Goal: Task Accomplishment & Management: Use online tool/utility

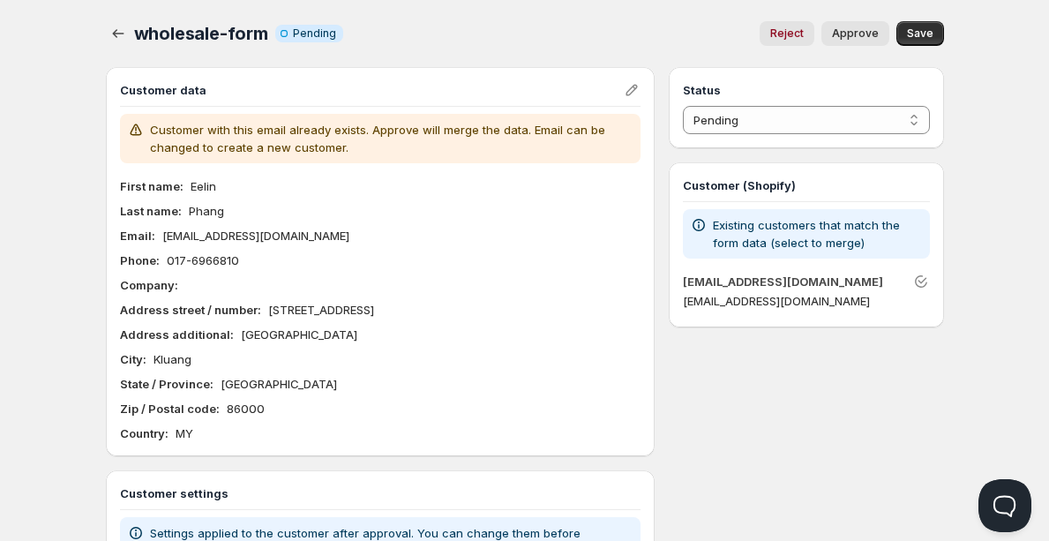
click at [242, 236] on p "[EMAIL_ADDRESS][DOMAIN_NAME]" at bounding box center [255, 236] width 187 height 18
copy p "[EMAIL_ADDRESS][DOMAIN_NAME]"
click at [267, 296] on div "First name : Eelin Last name : Phang Email : [EMAIL_ADDRESS][DOMAIN_NAME] Phone…" at bounding box center [380, 309] width 521 height 265
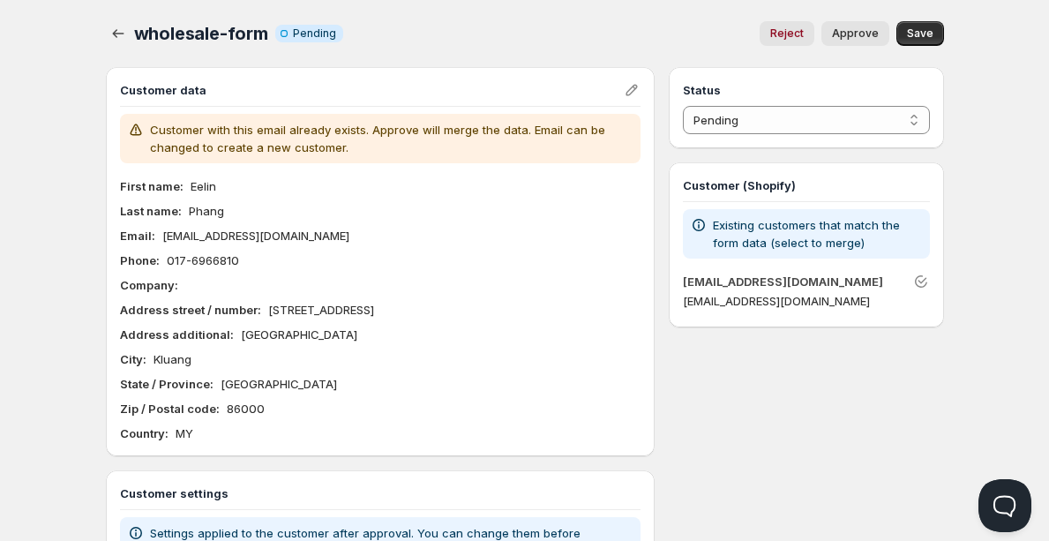
click at [274, 243] on p "[EMAIL_ADDRESS][DOMAIN_NAME]" at bounding box center [255, 236] width 187 height 18
click at [281, 233] on p "[EMAIL_ADDRESS][DOMAIN_NAME]" at bounding box center [255, 236] width 187 height 18
copy p "[EMAIL_ADDRESS][DOMAIN_NAME]"
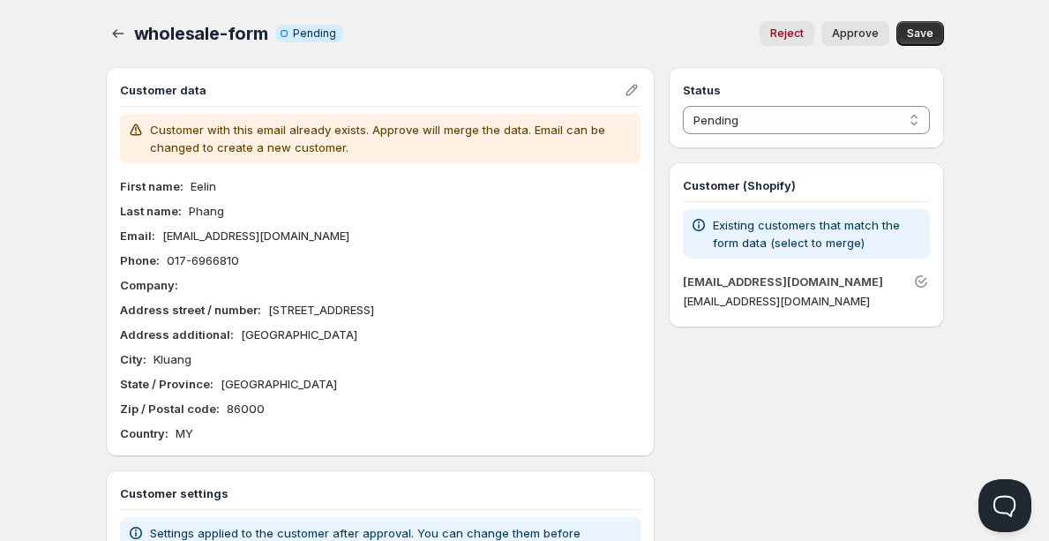
click at [209, 187] on p "Eelin" at bounding box center [204, 186] width 26 height 18
copy p "Eelin"
click at [434, 323] on div "First name : Eelin Last name : Phang Email : [EMAIL_ADDRESS][DOMAIN_NAME] Phone…" at bounding box center [380, 309] width 521 height 265
